Goal: Check status: Check status

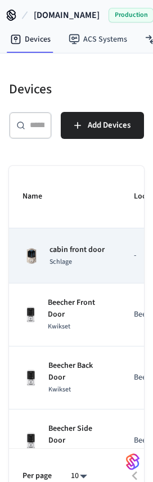
click at [57, 266] on span "Schlage" at bounding box center [60, 262] width 22 height 10
